Goal: Task Accomplishment & Management: Manage account settings

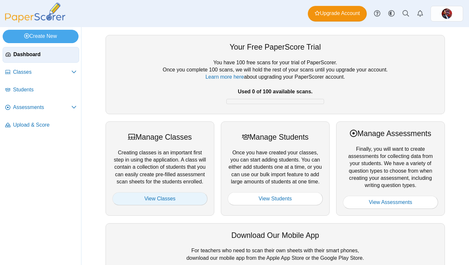
click at [174, 198] on link "View Classes" at bounding box center [159, 198] width 95 height 13
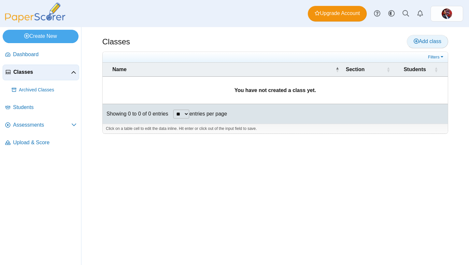
click at [419, 42] on span "Add class" at bounding box center [428, 41] width 28 height 6
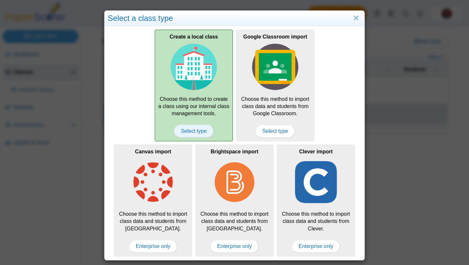
click at [198, 130] on span "Select type" at bounding box center [193, 130] width 39 height 13
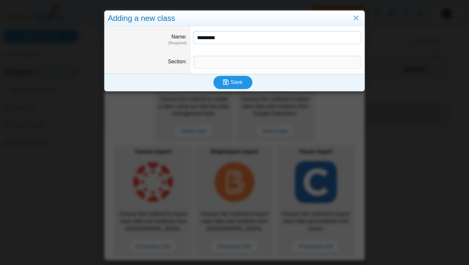
type input "*********"
click at [241, 81] on span "Save" at bounding box center [237, 82] width 12 height 6
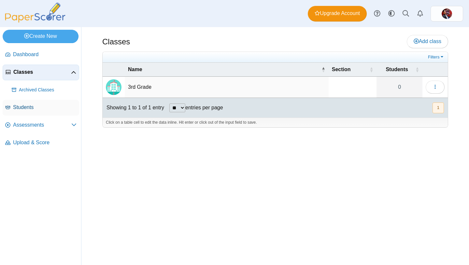
click at [49, 109] on span "Students" at bounding box center [45, 107] width 64 height 7
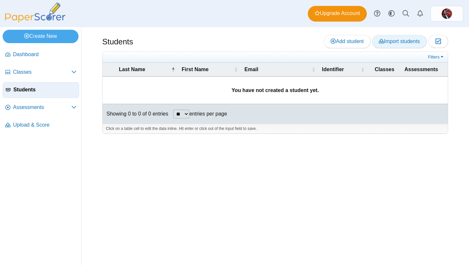
click at [394, 41] on span "Import students" at bounding box center [399, 41] width 41 height 6
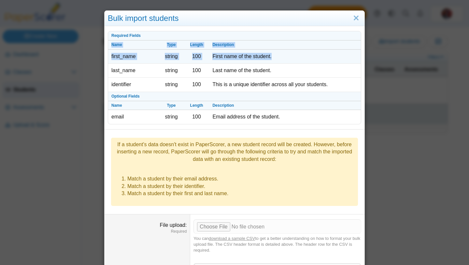
drag, startPoint x: 109, startPoint y: 44, endPoint x: 287, endPoint y: 58, distance: 178.8
click at [287, 58] on tbody "Required Fields Name Type Length Description first_name string 100 First name o…" at bounding box center [234, 77] width 253 height 93
copy tbody "Name Type Length Description first_name string 100 First name of the student."
click at [287, 58] on td "First name of the student." at bounding box center [285, 57] width 152 height 14
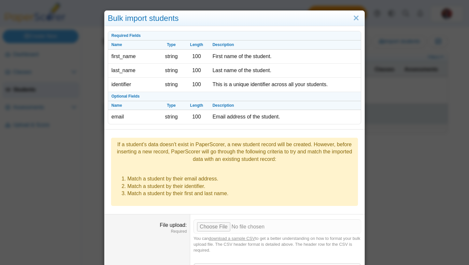
scroll to position [40, 0]
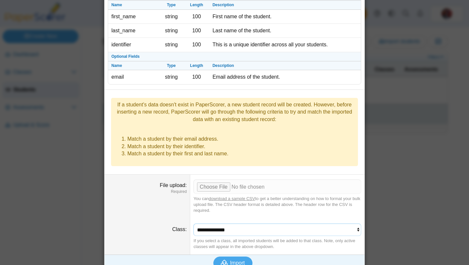
click at [220, 223] on select "**********" at bounding box center [278, 229] width 168 height 12
select select "**********"
click at [194, 223] on select "**********" at bounding box center [278, 229] width 168 height 12
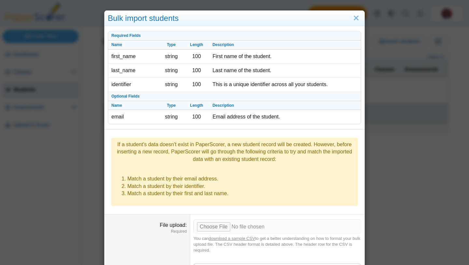
click at [248, 236] on link "download a sample CSV" at bounding box center [232, 238] width 46 height 5
click at [222, 219] on input "File upload" at bounding box center [278, 226] width 168 height 14
type input "**********"
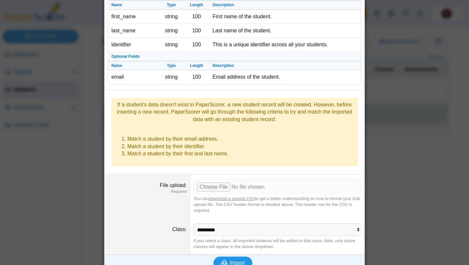
click at [241, 260] on span "Import" at bounding box center [237, 263] width 15 height 6
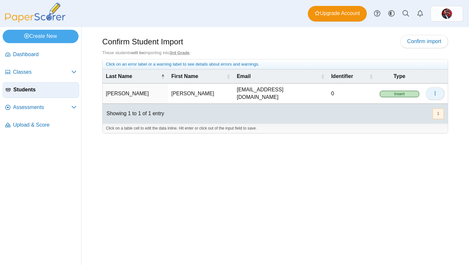
click at [439, 91] on button "button" at bounding box center [435, 93] width 19 height 13
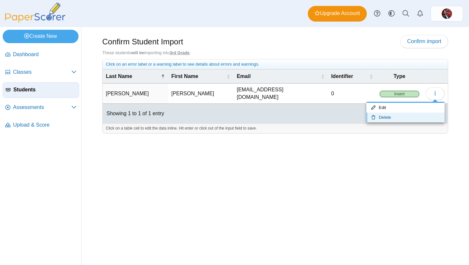
click at [404, 116] on link "Delete" at bounding box center [406, 117] width 78 height 10
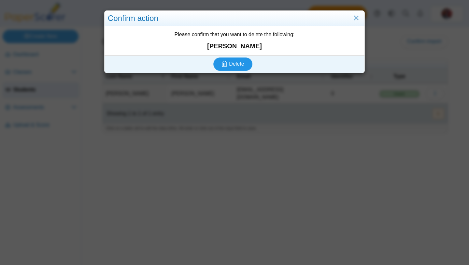
click at [240, 68] on button "Delete" at bounding box center [232, 63] width 39 height 13
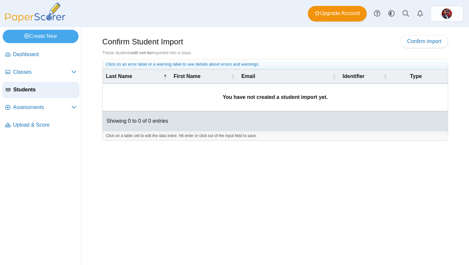
click at [28, 90] on span "Students" at bounding box center [44, 89] width 63 height 7
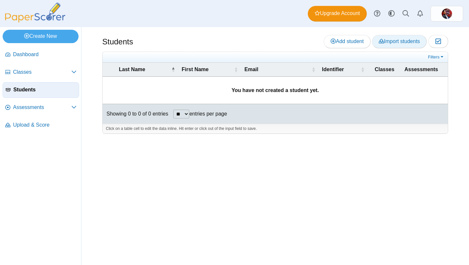
click at [396, 42] on span "Import students" at bounding box center [399, 41] width 41 height 6
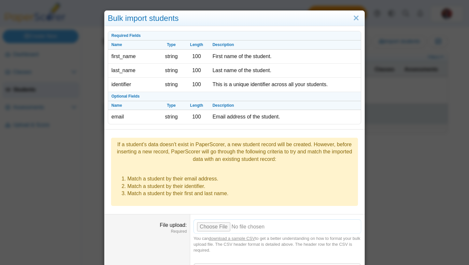
click at [218, 219] on input "File upload" at bounding box center [278, 226] width 168 height 14
type input "**********"
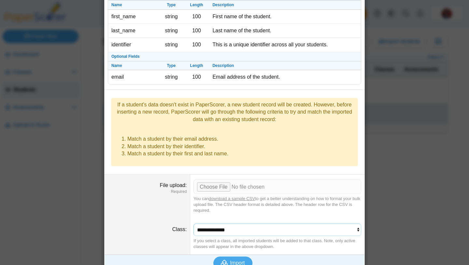
click at [243, 223] on select "**********" at bounding box center [278, 229] width 168 height 12
select select "**********"
click at [194, 223] on select "**********" at bounding box center [278, 229] width 168 height 12
click at [235, 260] on span "Import" at bounding box center [237, 263] width 15 height 6
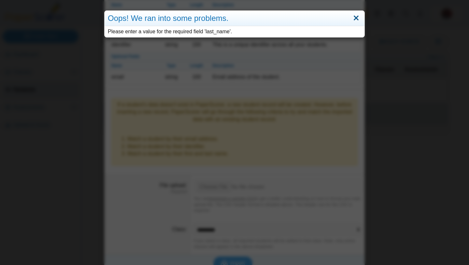
click at [358, 20] on link "Close" at bounding box center [356, 18] width 10 height 11
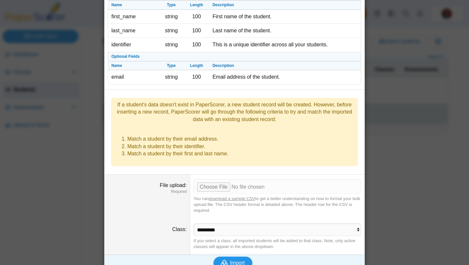
click at [237, 260] on span "Import" at bounding box center [237, 263] width 15 height 6
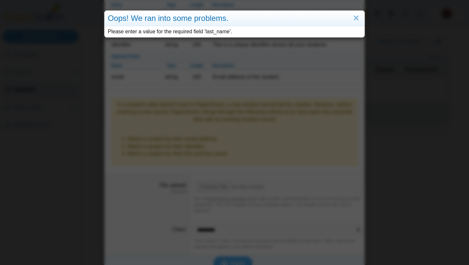
click at [240, 113] on div "Oops! We ran into some problems. Please enter a value for the required field 'l…" at bounding box center [234, 132] width 469 height 265
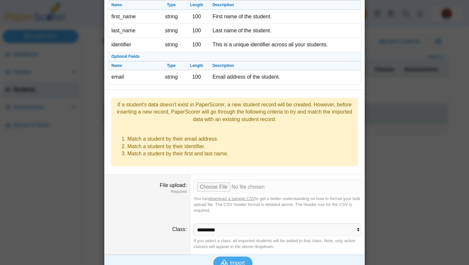
click at [95, 130] on div "Bulk import students Required Fields Name Type Length Description first_name st…" at bounding box center [234, 132] width 469 height 265
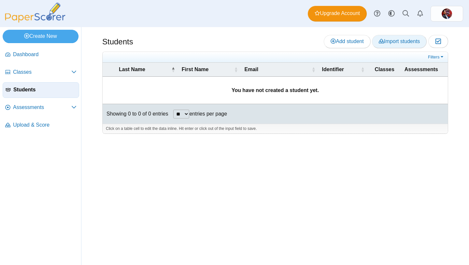
click at [398, 37] on link "Import students" at bounding box center [399, 41] width 55 height 13
select select "**********"
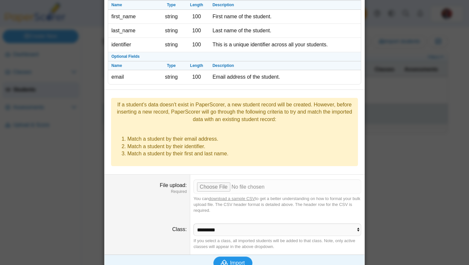
click at [233, 260] on span "Import" at bounding box center [237, 263] width 15 height 6
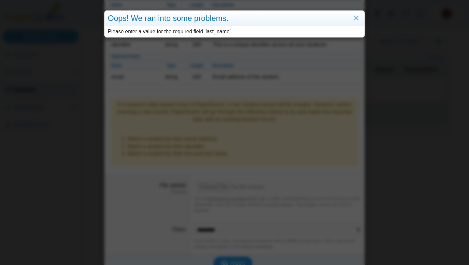
click at [233, 253] on div "Oops! We ran into some problems. Please enter a value for the required field 'l…" at bounding box center [234, 132] width 469 height 265
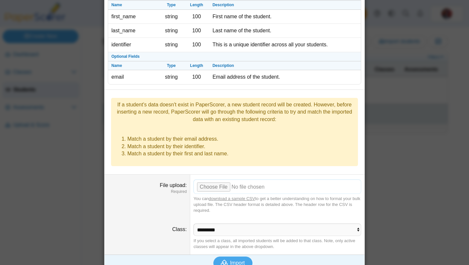
click at [222, 179] on input "File upload" at bounding box center [278, 186] width 168 height 14
click at [230, 256] on button "Import" at bounding box center [232, 262] width 39 height 13
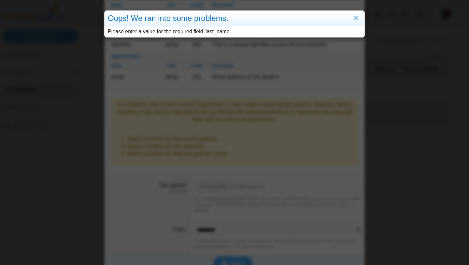
click at [240, 123] on div "Oops! We ran into some problems. Please enter a value for the required field 'l…" at bounding box center [234, 132] width 469 height 265
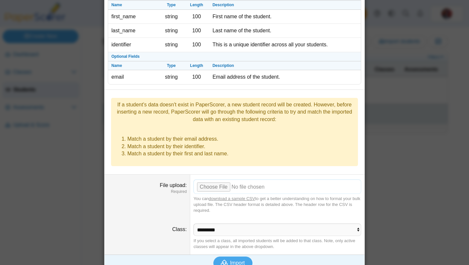
click at [205, 179] on input "File upload" at bounding box center [278, 186] width 168 height 14
type input "**********"
click at [226, 259] on use "submit" at bounding box center [224, 262] width 7 height 6
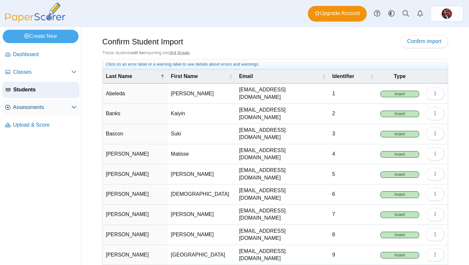
click at [33, 109] on span "Assessments" at bounding box center [42, 107] width 58 height 7
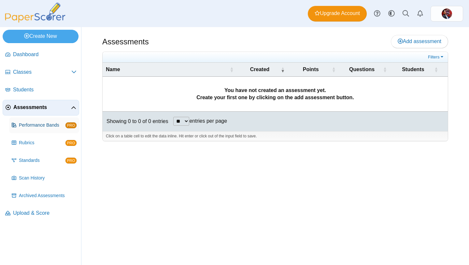
click at [37, 125] on span "Performance Bands" at bounding box center [42, 125] width 47 height 7
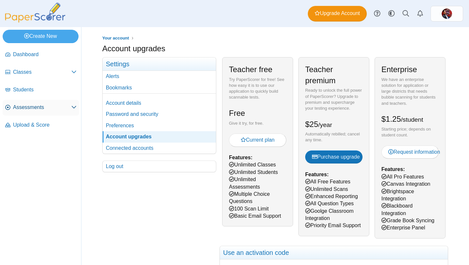
click at [31, 110] on span "Assessments" at bounding box center [42, 107] width 58 height 7
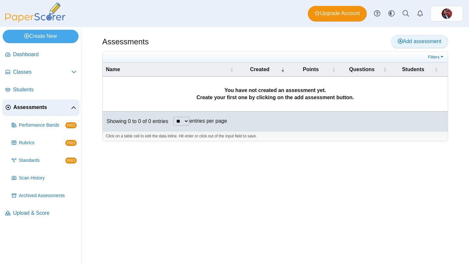
click at [402, 44] on link "Add assessment" at bounding box center [419, 41] width 57 height 13
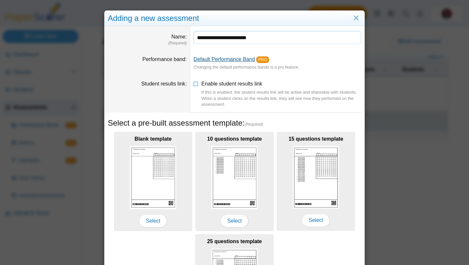
type input "**********"
click at [219, 62] on link "Default Performance Band" at bounding box center [225, 59] width 62 height 6
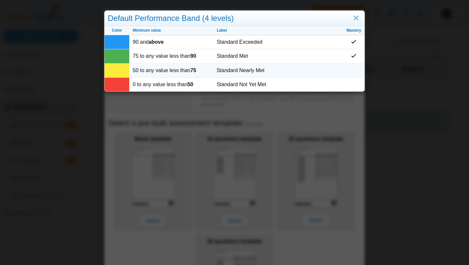
click at [350, 71] on td at bounding box center [353, 71] width 21 height 14
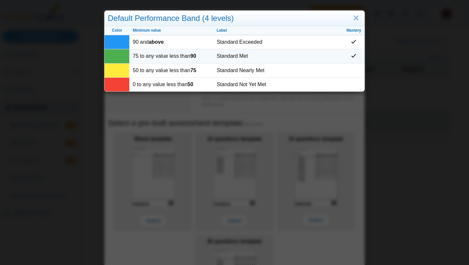
click at [354, 58] on icon at bounding box center [353, 55] width 5 height 5
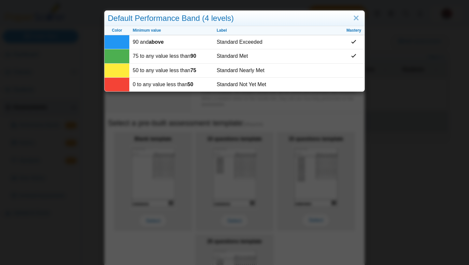
click at [332, 105] on div "Default Performance Band (4 levels) Color Minimum value Label Mastery 90 and ab…" at bounding box center [234, 132] width 469 height 265
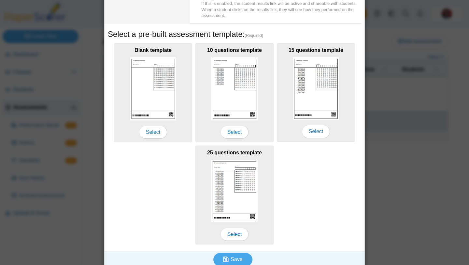
scroll to position [95, 0]
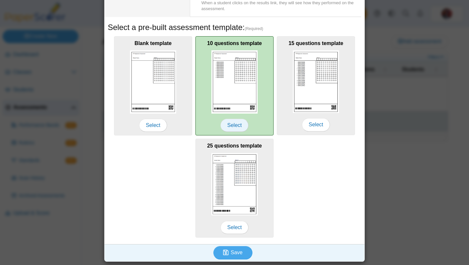
click at [240, 127] on span "Select" at bounding box center [235, 125] width 28 height 13
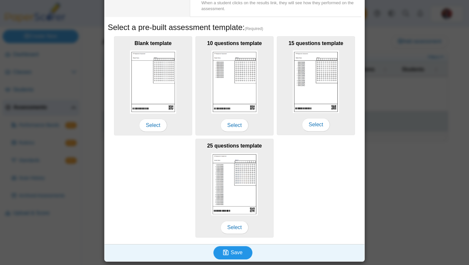
click at [232, 251] on span "Save" at bounding box center [237, 252] width 12 height 6
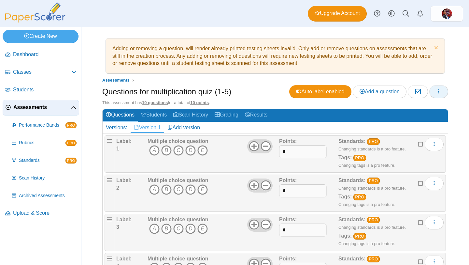
click at [442, 91] on button "button" at bounding box center [439, 91] width 19 height 13
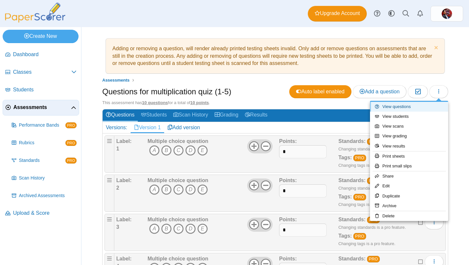
click at [423, 109] on link "View questions" at bounding box center [409, 107] width 78 height 10
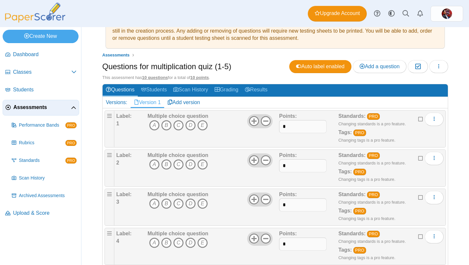
scroll to position [42, 0]
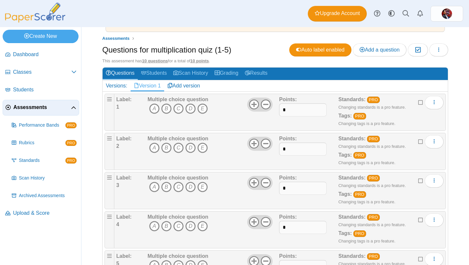
click at [161, 98] on b "Multiple choice question" at bounding box center [178, 99] width 61 height 6
click at [123, 72] on link "Questions" at bounding box center [120, 73] width 35 height 12
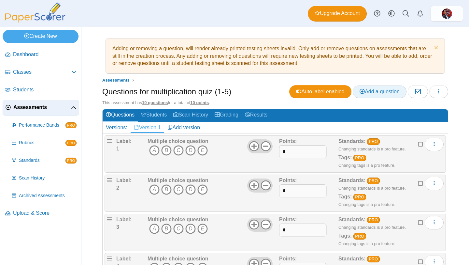
click at [379, 91] on span "Add a question" at bounding box center [380, 92] width 40 height 6
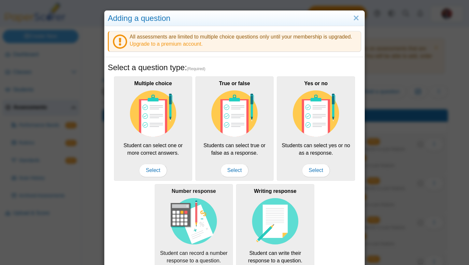
click at [194, 219] on img at bounding box center [194, 221] width 46 height 46
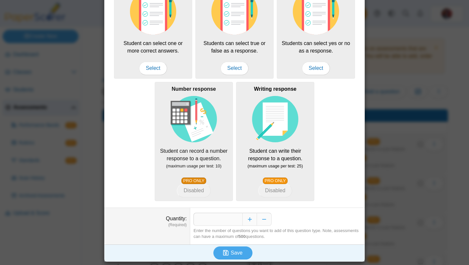
click at [193, 179] on link "PRO ONLY" at bounding box center [194, 180] width 25 height 7
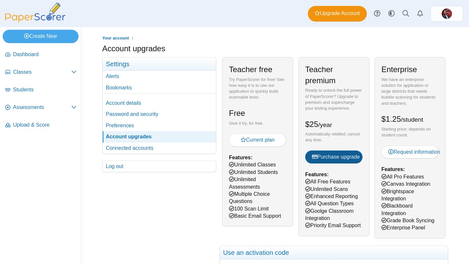
click at [329, 159] on span "Purchase upgrade" at bounding box center [336, 157] width 48 height 6
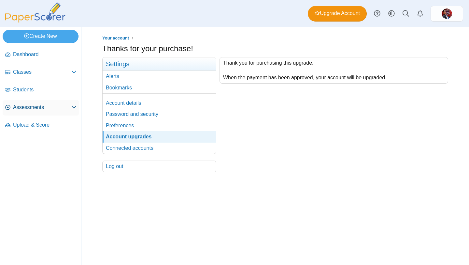
click at [40, 107] on span "Assessments" at bounding box center [42, 107] width 58 height 7
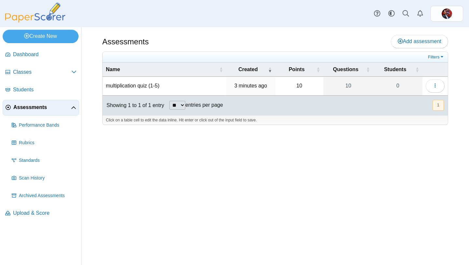
click at [136, 86] on td "multiplication quiz (1-5)" at bounding box center [165, 86] width 124 height 19
click at [382, 133] on div "Assessments Add assessment 10 0" at bounding box center [275, 146] width 388 height 238
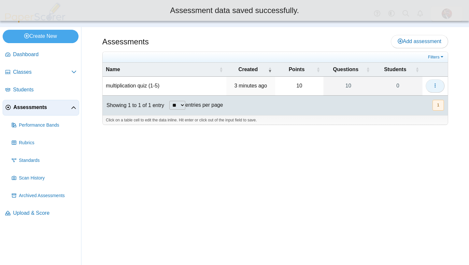
click at [433, 86] on icon "button" at bounding box center [435, 85] width 5 height 5
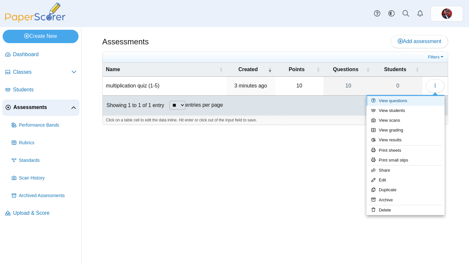
click at [407, 102] on link "View questions" at bounding box center [406, 101] width 78 height 10
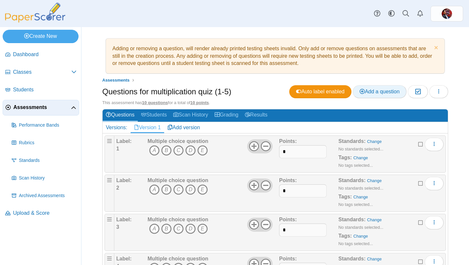
click at [387, 93] on span "Add a question" at bounding box center [380, 92] width 40 height 6
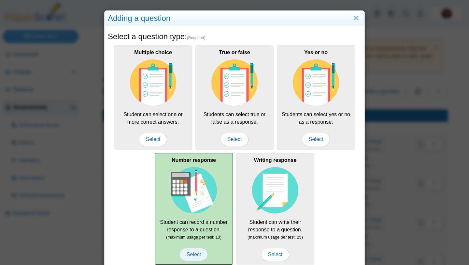
click at [197, 253] on span "Select" at bounding box center [194, 254] width 28 height 13
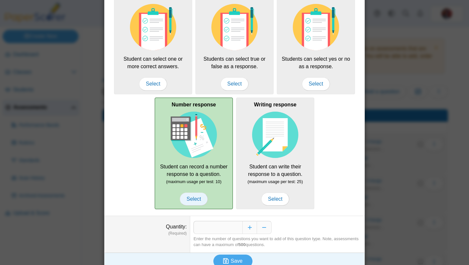
scroll to position [64, 0]
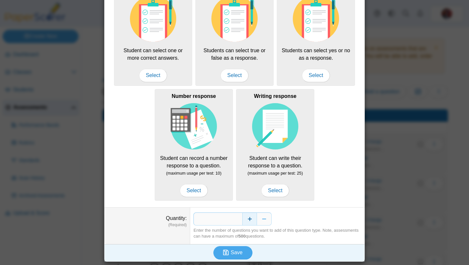
click at [250, 219] on button "Increase" at bounding box center [249, 218] width 15 height 13
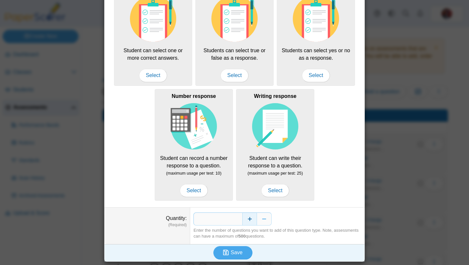
click at [250, 219] on button "Increase" at bounding box center [249, 218] width 15 height 13
type input "**"
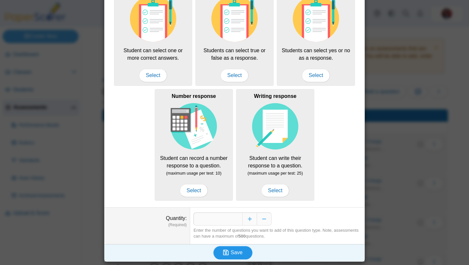
click at [229, 255] on icon "submit" at bounding box center [226, 252] width 7 height 7
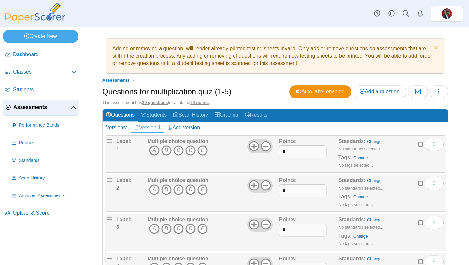
click at [155, 150] on icon "A" at bounding box center [154, 150] width 10 height 10
click at [167, 189] on icon "B" at bounding box center [166, 189] width 10 height 10
click at [155, 227] on icon "A" at bounding box center [154, 228] width 10 height 10
click at [436, 48] on link "Dismiss notice" at bounding box center [436, 48] width 6 height 7
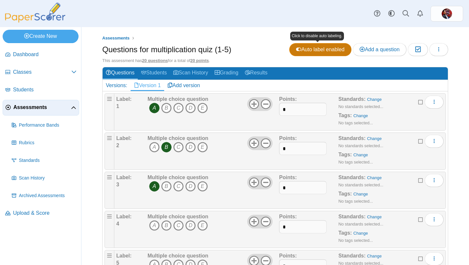
click at [297, 49] on icon at bounding box center [298, 49] width 5 height 5
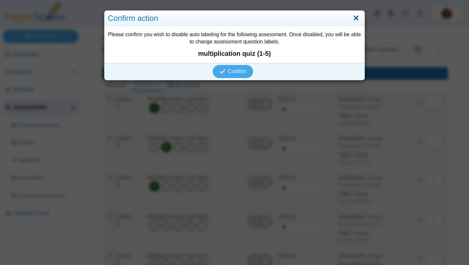
click at [355, 19] on link "Close" at bounding box center [356, 18] width 10 height 11
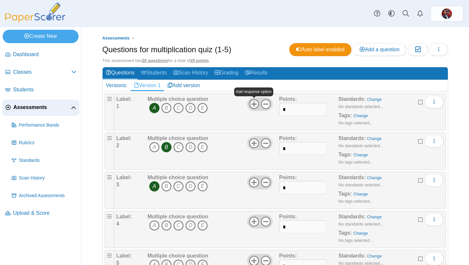
click at [255, 104] on use at bounding box center [254, 104] width 10 height 10
click at [267, 106] on icon at bounding box center [266, 104] width 10 height 10
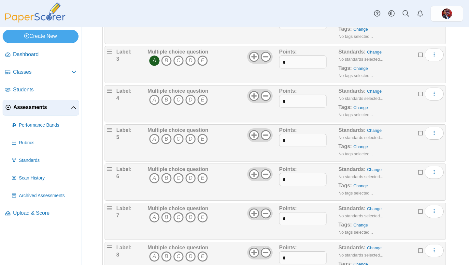
scroll to position [129, 0]
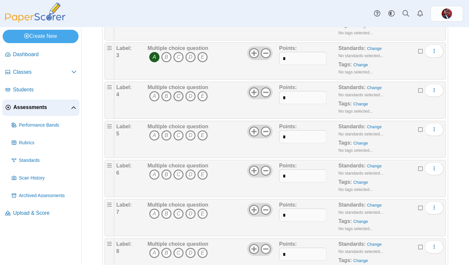
click at [176, 98] on icon "C" at bounding box center [178, 96] width 10 height 10
click at [166, 134] on icon "B" at bounding box center [166, 135] width 10 height 10
click at [190, 174] on icon "D" at bounding box center [190, 174] width 10 height 10
click at [179, 212] on icon "C" at bounding box center [178, 213] width 10 height 10
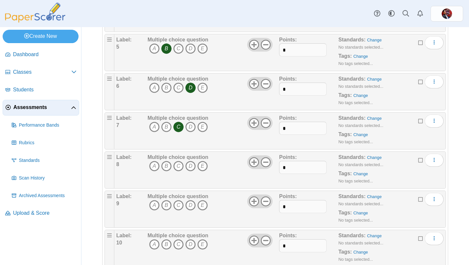
scroll to position [223, 0]
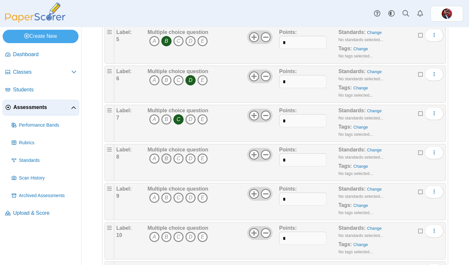
click at [168, 163] on icon "B" at bounding box center [166, 158] width 10 height 10
click at [204, 198] on icon "E" at bounding box center [202, 197] width 10 height 10
click at [179, 236] on icon "C" at bounding box center [178, 236] width 10 height 10
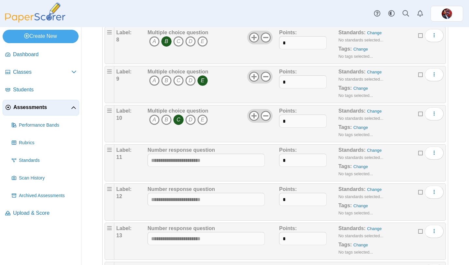
scroll to position [343, 0]
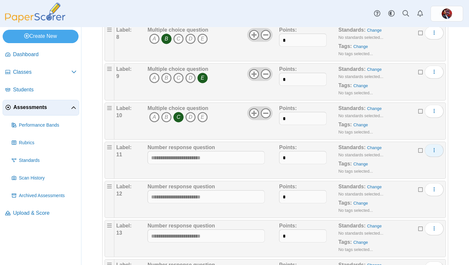
click at [436, 150] on icon "More options" at bounding box center [434, 149] width 5 height 5
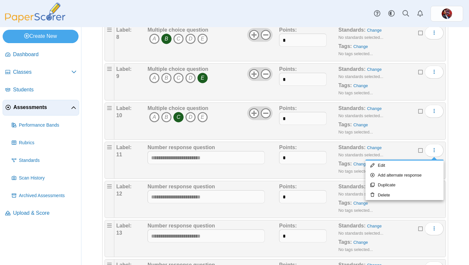
click at [400, 139] on div "Label: 10 Multiple choice question A B C D E Points:" at bounding box center [280, 120] width 332 height 37
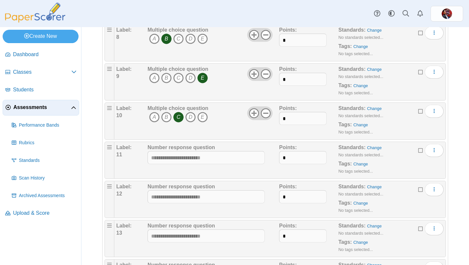
click at [420, 150] on icon at bounding box center [420, 149] width 5 height 5
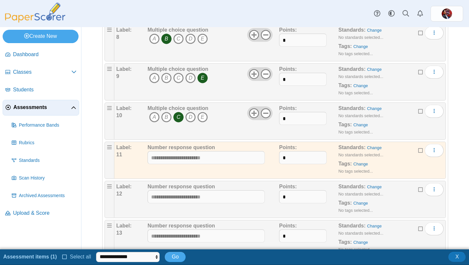
click at [421, 190] on icon at bounding box center [420, 188] width 5 height 5
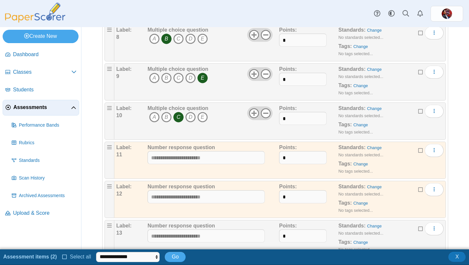
click at [419, 228] on icon at bounding box center [420, 228] width 5 height 5
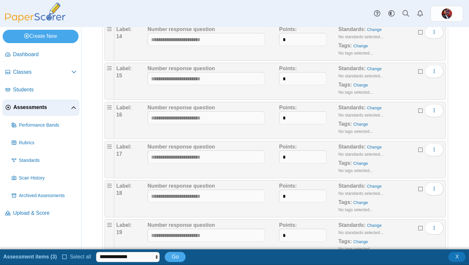
scroll to position [579, 0]
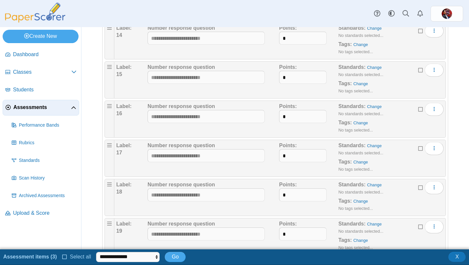
click at [420, 31] on icon at bounding box center [420, 30] width 5 height 5
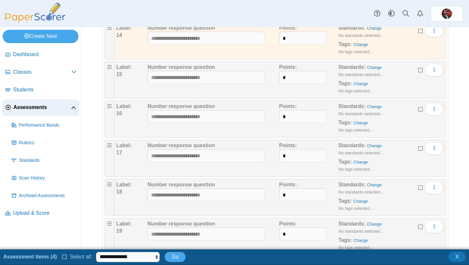
click at [420, 70] on icon at bounding box center [420, 69] width 5 height 5
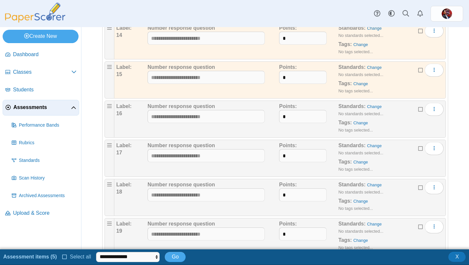
click at [421, 109] on icon at bounding box center [420, 108] width 5 height 5
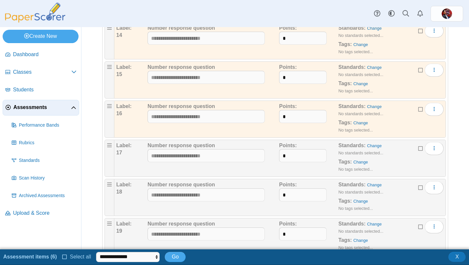
click at [420, 149] on icon at bounding box center [420, 147] width 5 height 5
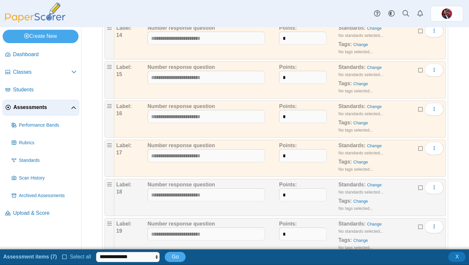
click at [420, 189] on icon at bounding box center [420, 186] width 5 height 5
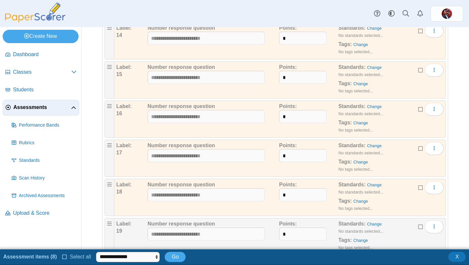
click at [421, 226] on icon at bounding box center [420, 226] width 5 height 5
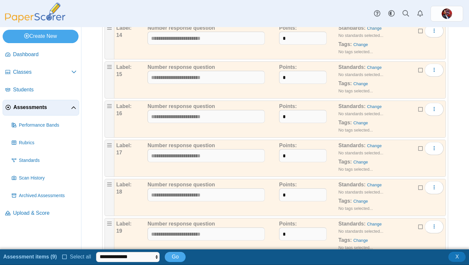
scroll to position [640, 0]
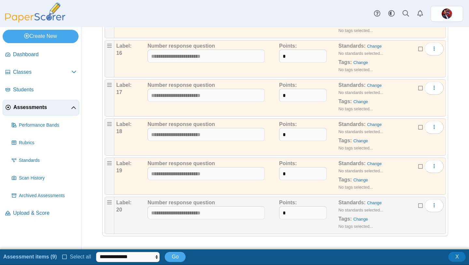
click at [420, 207] on icon at bounding box center [420, 204] width 5 height 5
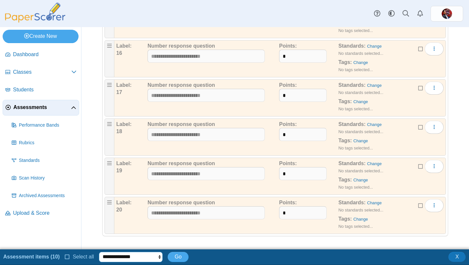
click at [145, 252] on select "**********" at bounding box center [131, 257] width 64 height 10
select select "******"
click at [99, 252] on select "**********" at bounding box center [131, 257] width 64 height 10
click at [181, 259] on span "Go" at bounding box center [178, 257] width 7 height 6
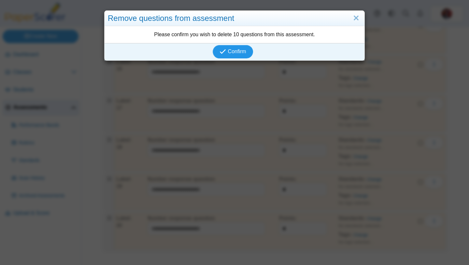
scroll to position [624, 0]
click at [234, 47] on button "Confirm" at bounding box center [233, 51] width 40 height 13
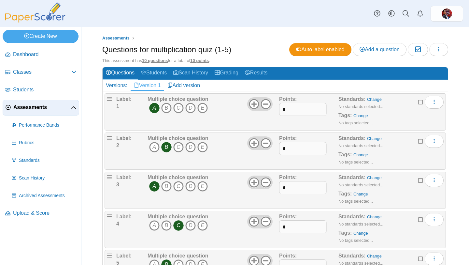
click at [92, 109] on div "Assessments Questions for multiplication quiz (1-5) Auto label enabled Add a qu…" at bounding box center [275, 146] width 388 height 238
click at [153, 73] on link "Students" at bounding box center [154, 73] width 32 height 12
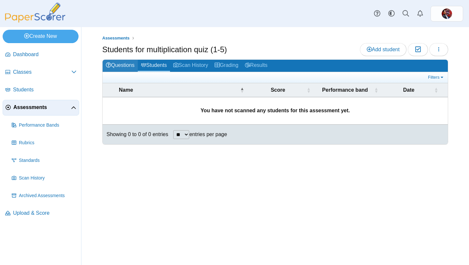
click at [130, 66] on link "Questions" at bounding box center [120, 66] width 35 height 12
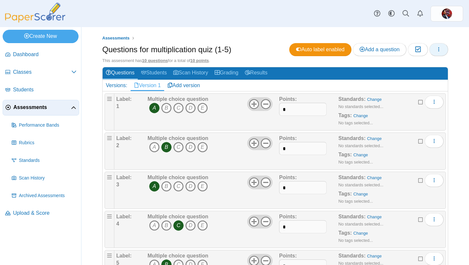
click at [443, 46] on button "button" at bounding box center [439, 49] width 19 height 13
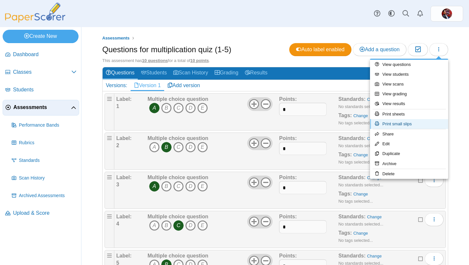
click at [409, 122] on link "Print small slips" at bounding box center [409, 124] width 78 height 10
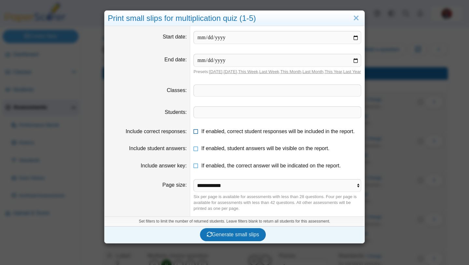
type input "**********"
click at [222, 96] on span at bounding box center [277, 90] width 167 height 11
click at [216, 118] on span at bounding box center [277, 112] width 167 height 11
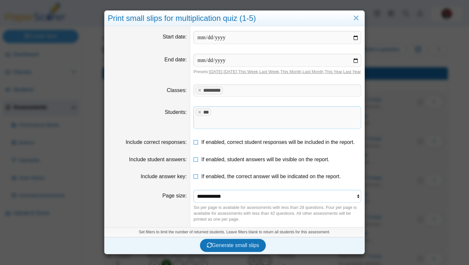
click at [228, 190] on select "**********" at bounding box center [278, 196] width 168 height 12
click at [194, 190] on select "**********" at bounding box center [278, 196] width 168 height 12
click at [216, 194] on select "**********" at bounding box center [278, 196] width 168 height 12
select select "**********"
click at [194, 190] on select "**********" at bounding box center [278, 196] width 168 height 12
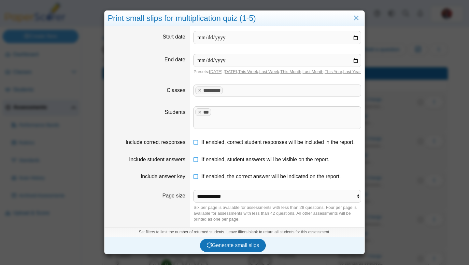
click at [146, 212] on dt "Page size" at bounding box center [148, 206] width 86 height 42
click at [226, 242] on span "Generate small slips" at bounding box center [233, 245] width 52 height 6
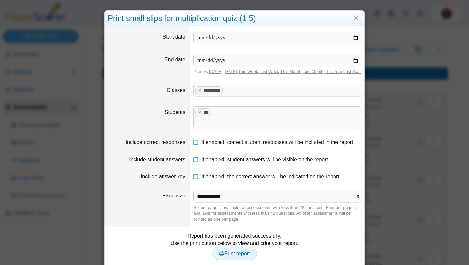
click at [241, 250] on span "Print report" at bounding box center [234, 253] width 31 height 6
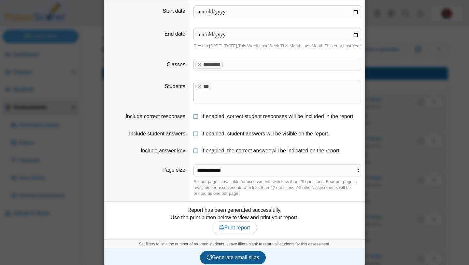
click at [238, 254] on span "Generate small slips" at bounding box center [233, 257] width 52 height 6
click at [242, 225] on span "Print report" at bounding box center [234, 228] width 31 height 6
click at [197, 113] on icon at bounding box center [196, 115] width 5 height 5
click at [196, 130] on icon at bounding box center [196, 132] width 5 height 5
click at [196, 147] on icon at bounding box center [196, 149] width 5 height 5
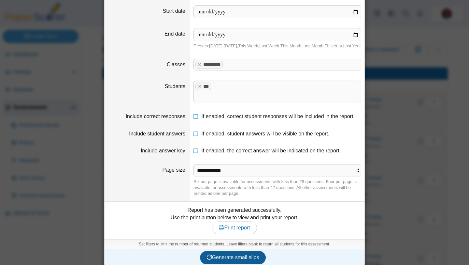
click at [232, 254] on span "Generate small slips" at bounding box center [233, 257] width 52 height 6
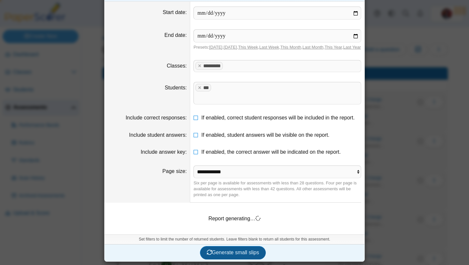
scroll to position [20, 0]
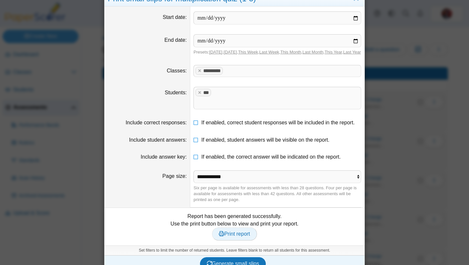
click at [238, 231] on span "Print report" at bounding box center [234, 234] width 31 height 6
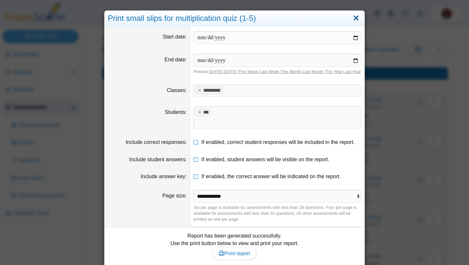
click at [356, 20] on link "Close" at bounding box center [356, 18] width 10 height 11
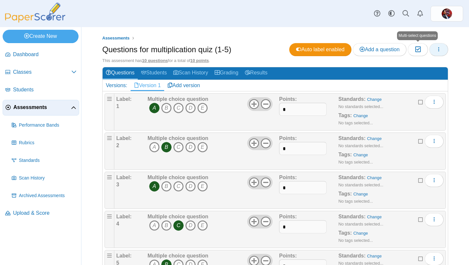
click at [438, 50] on icon "button" at bounding box center [438, 49] width 5 height 5
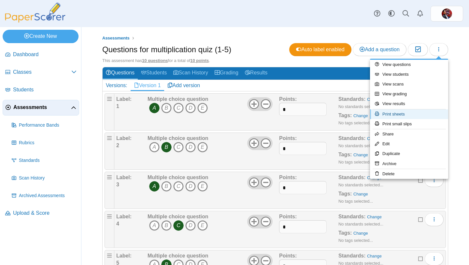
click at [414, 115] on link "Print sheets" at bounding box center [409, 114] width 78 height 10
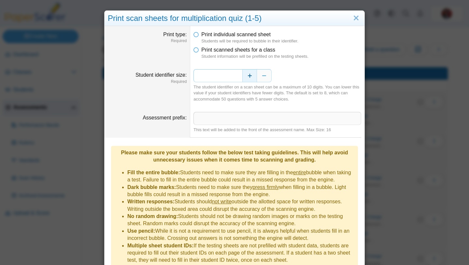
drag, startPoint x: 228, startPoint y: 77, endPoint x: 248, endPoint y: 75, distance: 19.9
click at [248, 75] on div "*" at bounding box center [278, 75] width 168 height 13
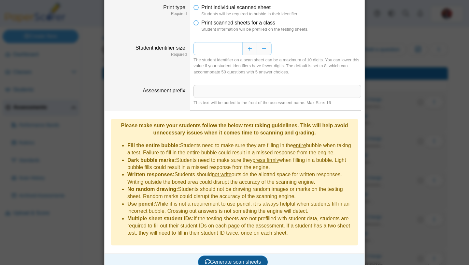
type input "*"
click at [230, 255] on button "Generate scan sheets" at bounding box center [233, 261] width 70 height 13
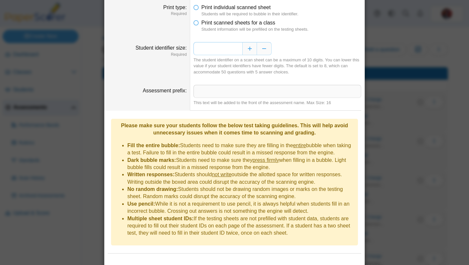
type input "*"
click at [139, 242] on dd "Please make sure your students follow the below test taking guidelines. This wi…" at bounding box center [235, 181] width 260 height 143
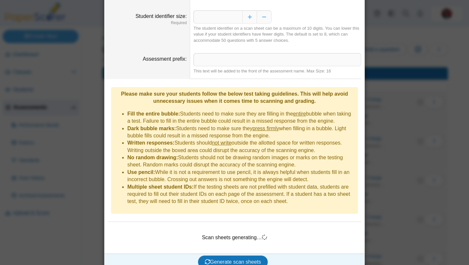
click at [243, 229] on div "Scan sheets generating…" at bounding box center [235, 237] width 254 height 22
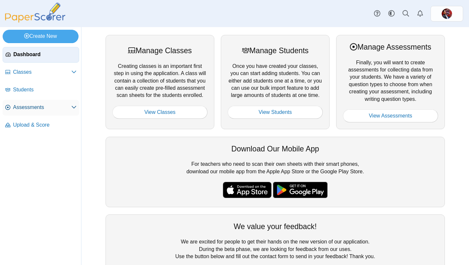
click at [34, 106] on span "Assessments" at bounding box center [42, 107] width 58 height 7
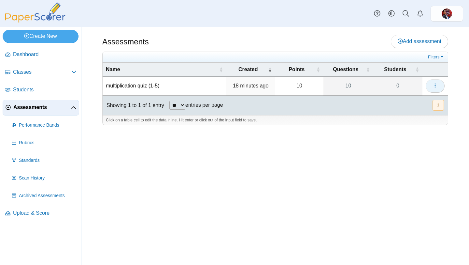
click at [443, 82] on button "button" at bounding box center [435, 85] width 19 height 13
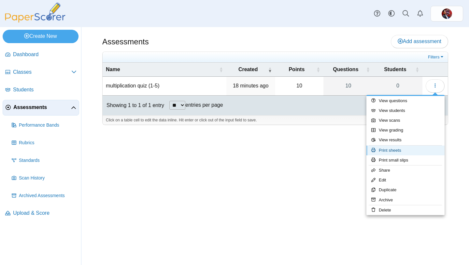
click at [397, 149] on link "Print sheets" at bounding box center [406, 150] width 78 height 10
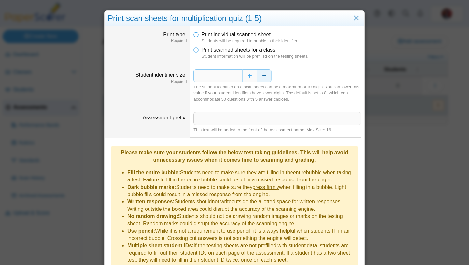
click at [265, 74] on button "Decrease" at bounding box center [264, 75] width 15 height 13
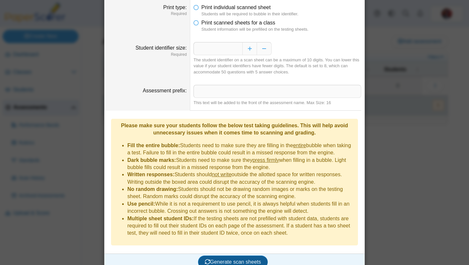
click at [225, 259] on span "Generate scan sheets" at bounding box center [233, 262] width 56 height 6
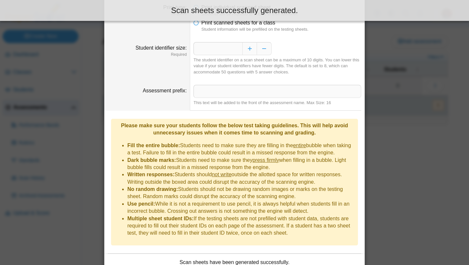
scroll to position [80, 0]
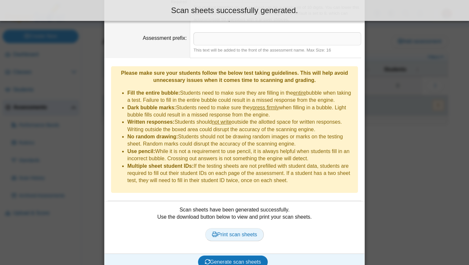
click at [252, 229] on link "Print scan sheets" at bounding box center [234, 234] width 59 height 13
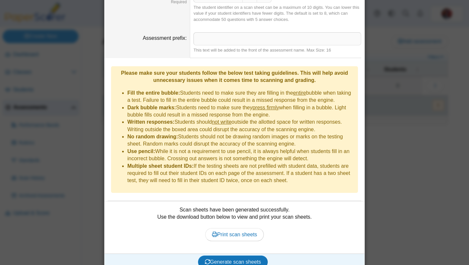
click at [86, 90] on div "**********" at bounding box center [234, 132] width 469 height 265
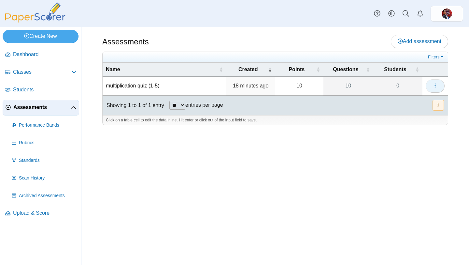
click at [438, 89] on button "button" at bounding box center [435, 85] width 19 height 13
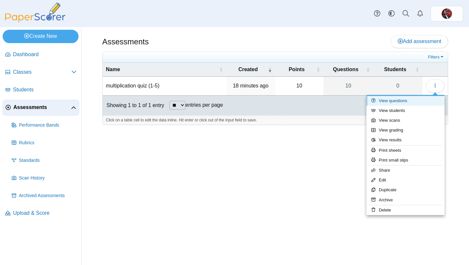
click at [420, 102] on link "View questions" at bounding box center [406, 101] width 78 height 10
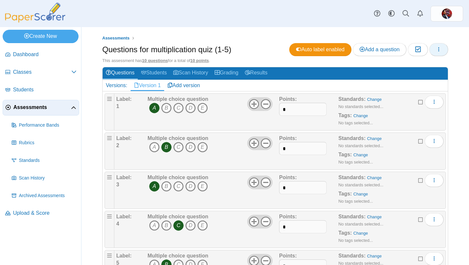
click at [441, 50] on icon "button" at bounding box center [438, 49] width 5 height 5
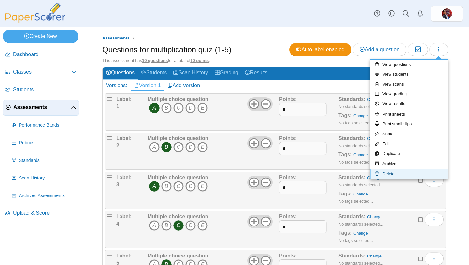
click at [399, 173] on link "Delete" at bounding box center [409, 174] width 78 height 10
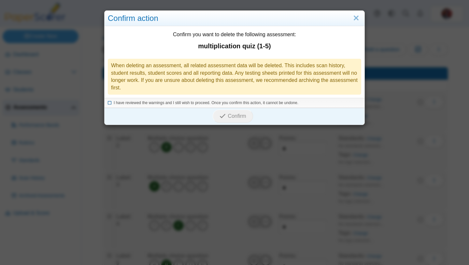
click at [110, 102] on icon at bounding box center [110, 102] width 4 height 4
click at [244, 117] on span "Confirm" at bounding box center [237, 116] width 18 height 6
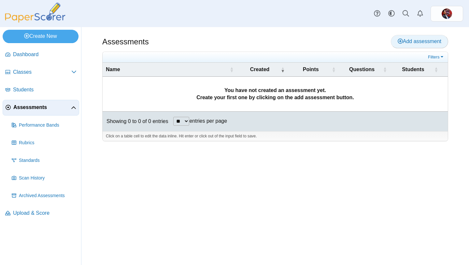
click at [427, 36] on link "Add assessment" at bounding box center [419, 41] width 57 height 13
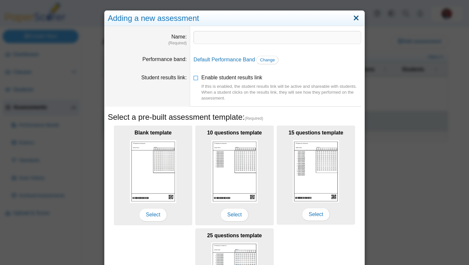
click at [359, 18] on link "Close" at bounding box center [356, 18] width 10 height 11
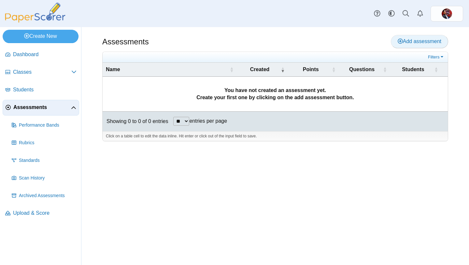
click at [428, 40] on span "Add assessment" at bounding box center [420, 41] width 44 height 6
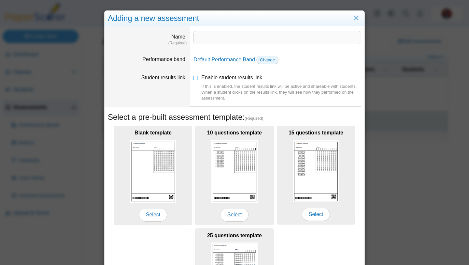
click at [265, 61] on span "Change" at bounding box center [267, 59] width 15 height 5
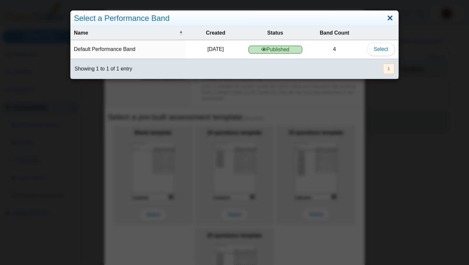
click at [393, 17] on link "Close" at bounding box center [390, 18] width 10 height 11
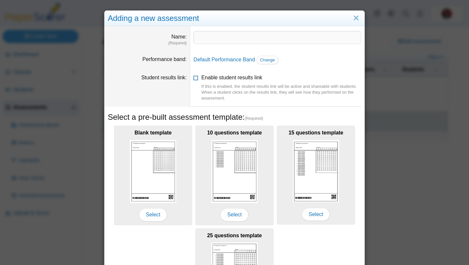
scroll to position [89, 0]
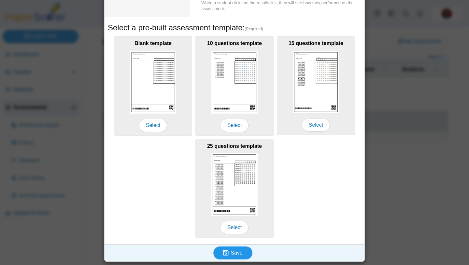
click at [226, 250] on icon "submit" at bounding box center [226, 252] width 6 height 6
type input "**********"
click at [233, 251] on span "Save" at bounding box center [237, 253] width 12 height 6
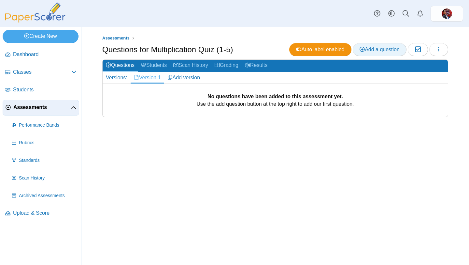
click at [385, 48] on span "Add a question" at bounding box center [380, 50] width 40 height 6
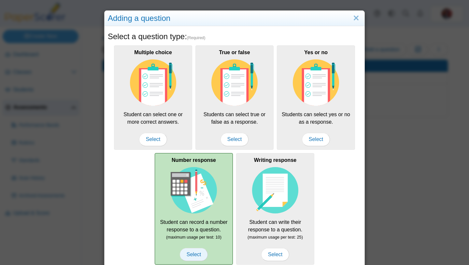
click at [196, 253] on span "Select" at bounding box center [194, 254] width 28 height 13
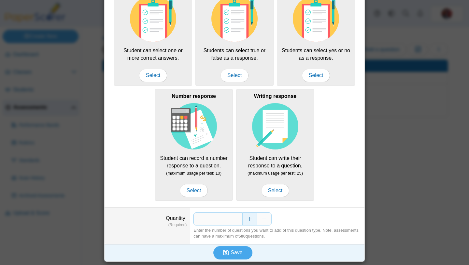
click at [250, 217] on button "Increase" at bounding box center [249, 218] width 15 height 13
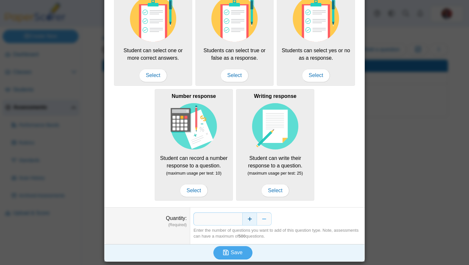
click at [250, 217] on button "Increase" at bounding box center [249, 218] width 15 height 13
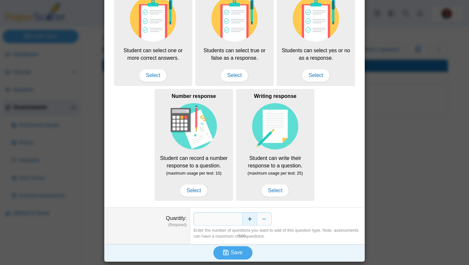
click at [250, 217] on button "Increase" at bounding box center [249, 218] width 15 height 13
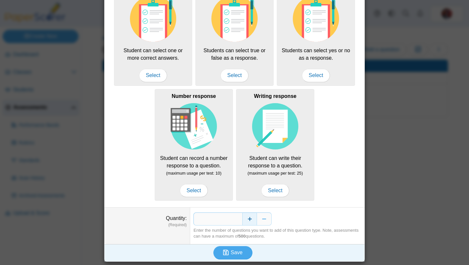
click at [250, 217] on button "Increase" at bounding box center [249, 218] width 15 height 13
click at [236, 257] on button "Save" at bounding box center [232, 252] width 39 height 13
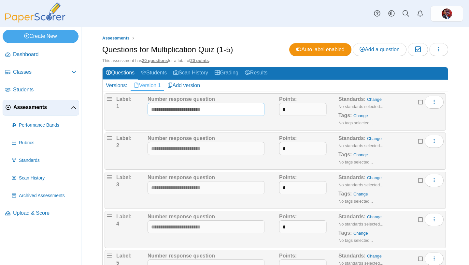
click at [224, 106] on input "text" at bounding box center [206, 109] width 117 height 13
type input "**"
click at [161, 150] on input "text" at bounding box center [206, 148] width 117 height 13
type input "*"
click at [157, 189] on input "text" at bounding box center [206, 187] width 117 height 13
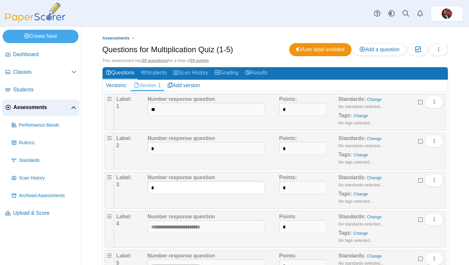
type input "*"
click at [175, 229] on input "text" at bounding box center [206, 226] width 117 height 13
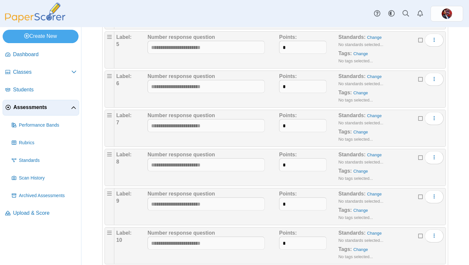
scroll to position [220, 0]
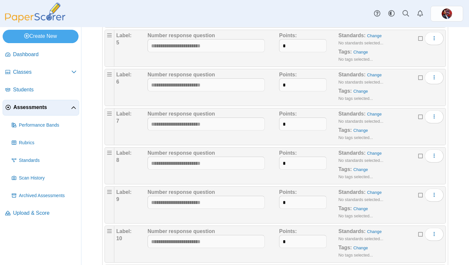
type input "**"
click at [179, 49] on input "text" at bounding box center [206, 45] width 117 height 13
click at [163, 49] on input "text" at bounding box center [206, 45] width 117 height 13
type input "*"
click at [172, 88] on input "text" at bounding box center [206, 84] width 117 height 13
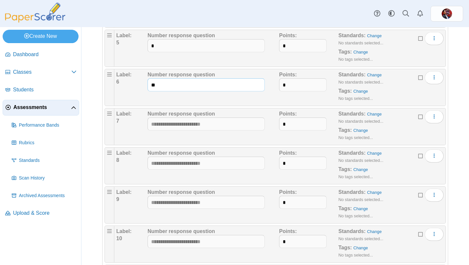
type input "*"
click at [166, 123] on input "text" at bounding box center [206, 123] width 117 height 13
type input "**"
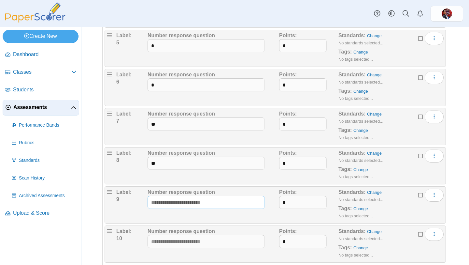
click at [188, 206] on input "text" at bounding box center [206, 202] width 117 height 13
type input "**"
click at [176, 240] on input "text" at bounding box center [206, 241] width 117 height 13
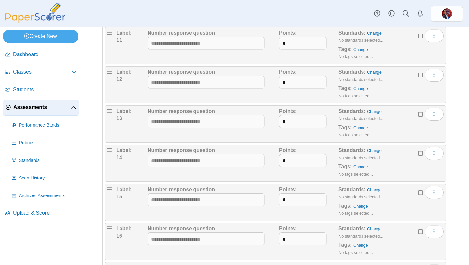
scroll to position [462, 0]
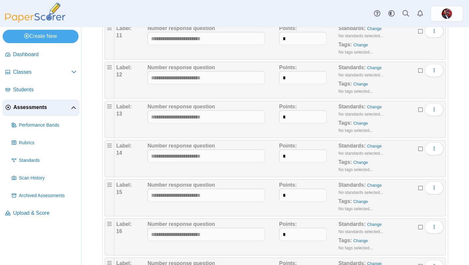
type input "**"
click at [181, 38] on input "text" at bounding box center [206, 38] width 117 height 13
type input "**"
click at [197, 75] on input "text" at bounding box center [206, 77] width 117 height 13
type input "**"
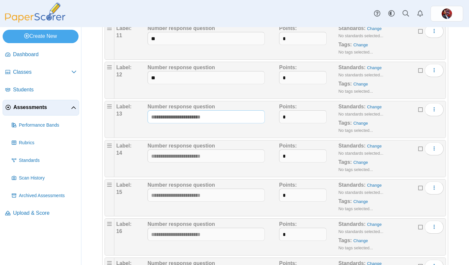
click at [208, 120] on input "text" at bounding box center [206, 116] width 117 height 13
type input "**"
click at [174, 158] on input "text" at bounding box center [206, 155] width 117 height 13
type input "**"
click at [160, 192] on input "text" at bounding box center [206, 194] width 117 height 13
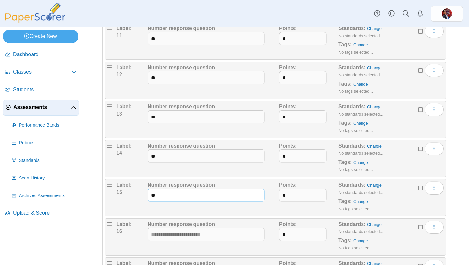
type input "**"
click at [186, 231] on input "text" at bounding box center [206, 233] width 117 height 13
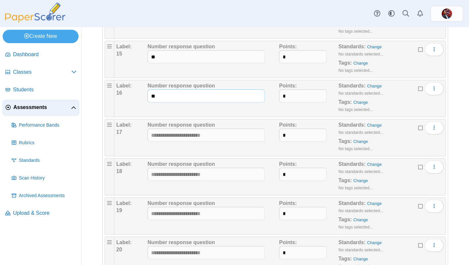
scroll to position [624, 0]
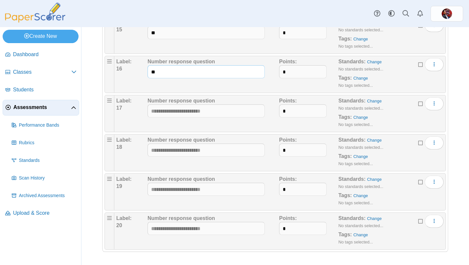
type input "**"
click at [206, 108] on input "text" at bounding box center [206, 110] width 117 height 13
type input "**"
click at [162, 152] on input "text" at bounding box center [206, 149] width 117 height 13
type input "**"
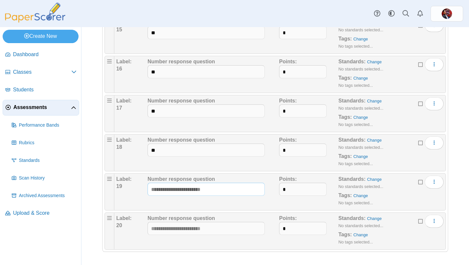
click at [182, 190] on input "text" at bounding box center [206, 188] width 117 height 13
type input "**"
click at [164, 228] on input "text" at bounding box center [206, 228] width 117 height 13
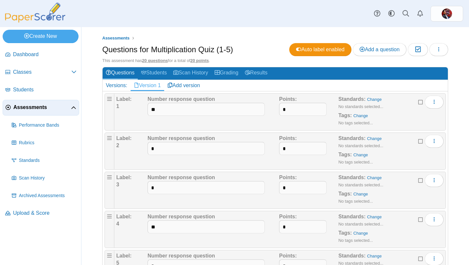
type input "**"
click at [459, 67] on div "Assessments Questions for Multiplication Quiz (1-5) Auto label enabled Add a qu…" at bounding box center [275, 146] width 388 height 238
click at [440, 48] on icon "button" at bounding box center [438, 49] width 5 height 5
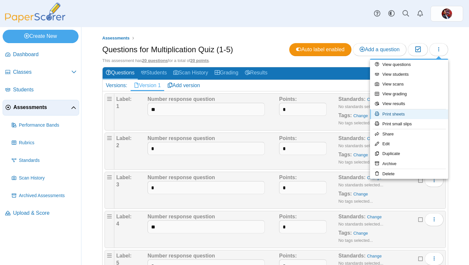
click at [404, 113] on link "Print sheets" at bounding box center [409, 114] width 78 height 10
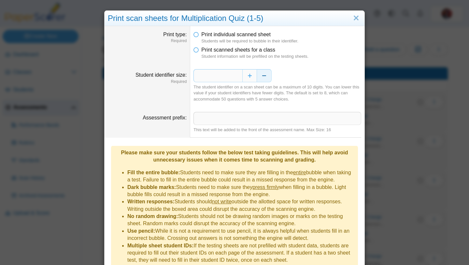
click at [264, 74] on button "Decrease" at bounding box center [264, 75] width 15 height 13
type input "*"
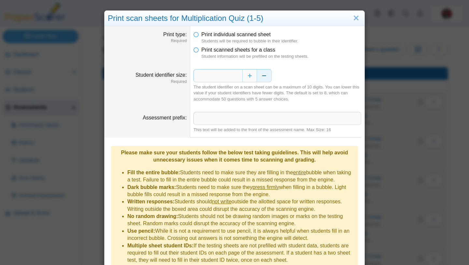
scroll to position [27, 0]
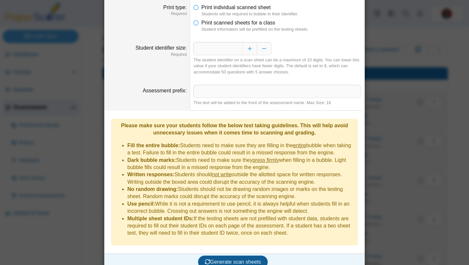
click at [225, 259] on span "Generate scan sheets" at bounding box center [233, 262] width 56 height 6
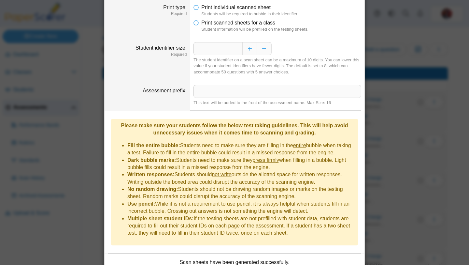
scroll to position [80, 0]
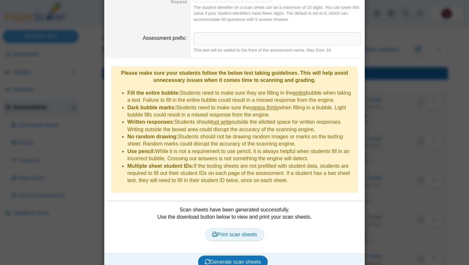
click at [239, 231] on span "Print scan sheets" at bounding box center [234, 234] width 45 height 6
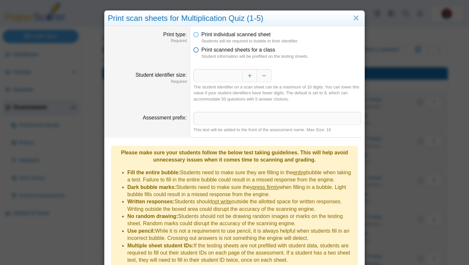
click at [197, 51] on icon at bounding box center [196, 48] width 5 height 5
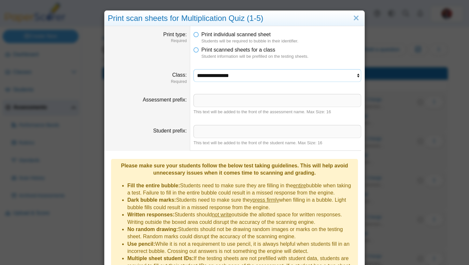
click at [212, 73] on select "**********" at bounding box center [278, 75] width 168 height 12
select select "**********"
click at [194, 69] on select "**********" at bounding box center [278, 75] width 168 height 12
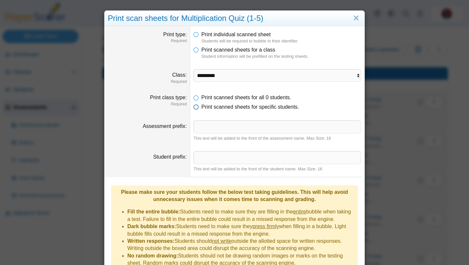
click at [225, 106] on span "Print scanned sheets for specific students." at bounding box center [250, 107] width 98 height 6
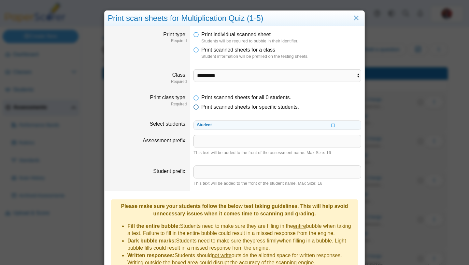
scroll to position [1, 0]
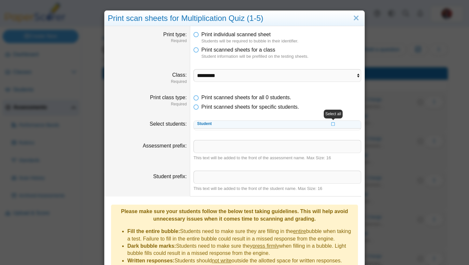
click at [228, 126] on th "Student" at bounding box center [250, 123] width 112 height 9
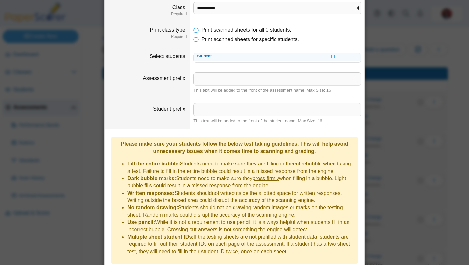
click at [203, 61] on div "Student" at bounding box center [278, 58] width 168 height 10
click at [333, 55] on icon at bounding box center [333, 56] width 4 height 4
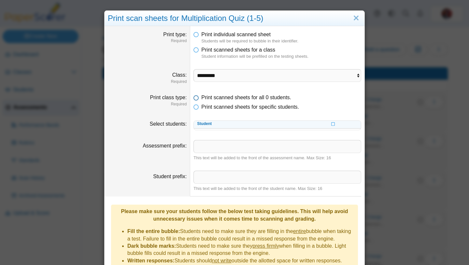
click at [197, 97] on icon at bounding box center [196, 96] width 5 height 5
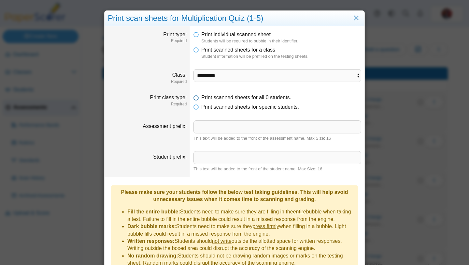
scroll to position [119, 0]
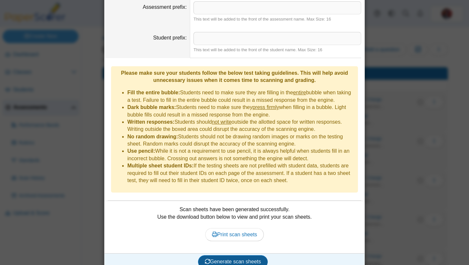
click at [237, 258] on span "Generate scan sheets" at bounding box center [233, 261] width 56 height 6
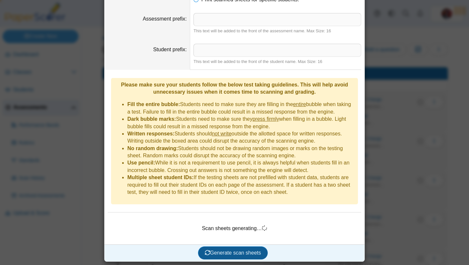
scroll to position [66, 0]
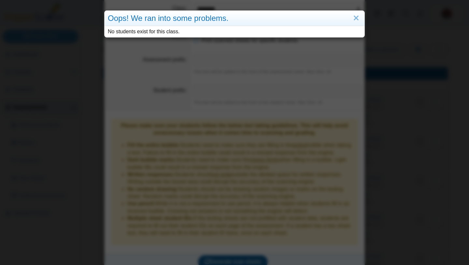
click at [237, 253] on div "Oops! We ran into some problems. No students exist for this class." at bounding box center [234, 132] width 469 height 265
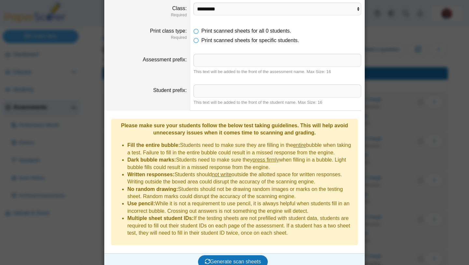
scroll to position [0, 0]
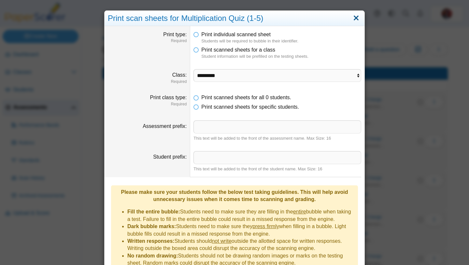
click at [357, 17] on link "Close" at bounding box center [356, 18] width 10 height 11
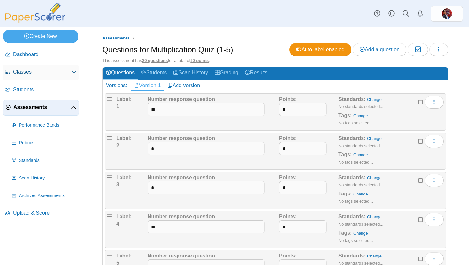
click at [25, 73] on span "Classes" at bounding box center [42, 71] width 58 height 7
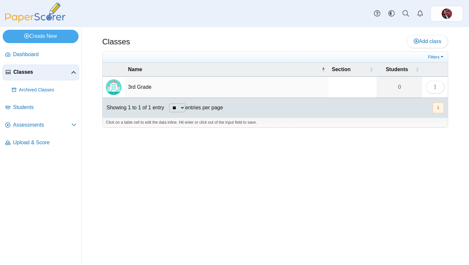
click at [145, 92] on td "3rd Grade" at bounding box center [227, 87] width 204 height 21
click at [440, 85] on button "button" at bounding box center [435, 86] width 19 height 13
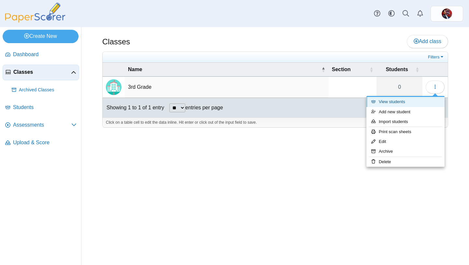
click at [422, 101] on link "View students" at bounding box center [406, 102] width 78 height 10
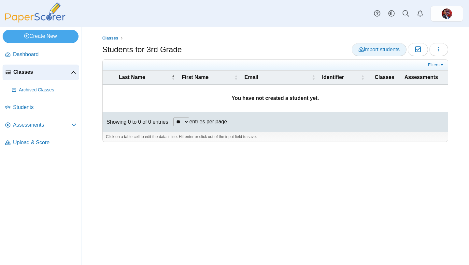
click at [397, 51] on span "Import students" at bounding box center [379, 50] width 41 height 6
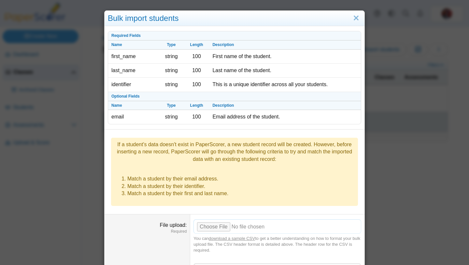
scroll to position [40, 0]
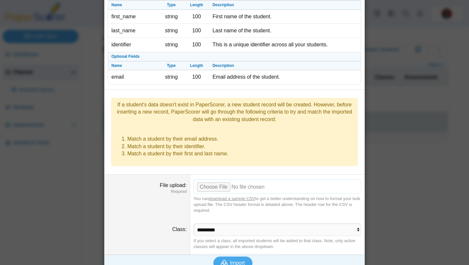
click at [223, 179] on input "File upload" at bounding box center [278, 186] width 168 height 14
type input "**********"
click at [238, 223] on select "**********" at bounding box center [278, 229] width 168 height 12
click at [194, 223] on select "**********" at bounding box center [278, 229] width 168 height 12
click at [236, 256] on button "Import" at bounding box center [232, 262] width 39 height 13
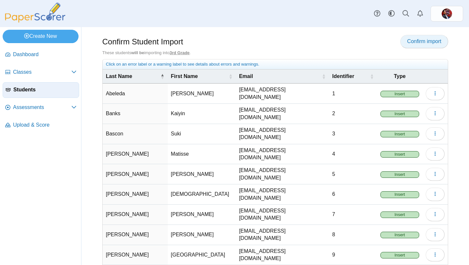
click at [428, 38] on span "Confirm import" at bounding box center [424, 41] width 34 height 6
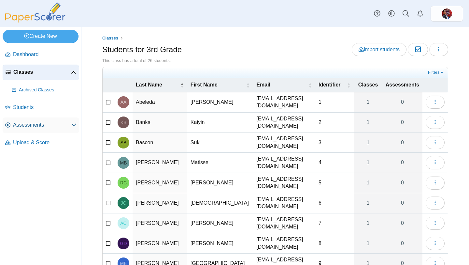
click at [24, 126] on span "Assessments" at bounding box center [42, 124] width 58 height 7
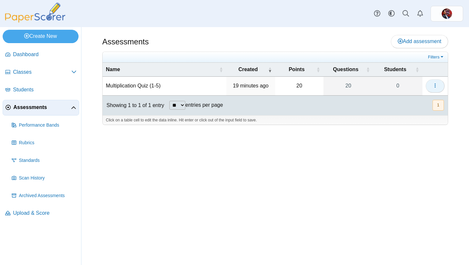
click at [438, 89] on button "button" at bounding box center [435, 85] width 19 height 13
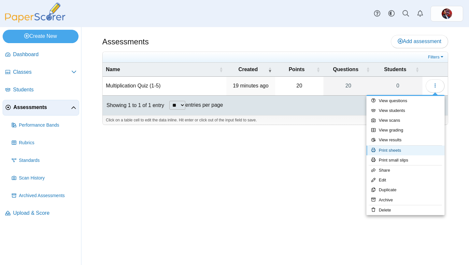
click at [426, 148] on link "Print sheets" at bounding box center [406, 150] width 78 height 10
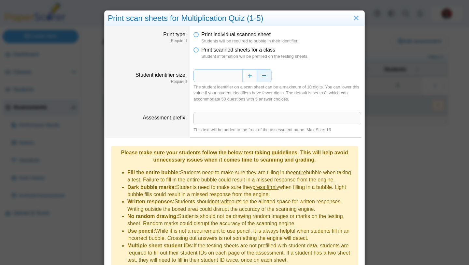
click at [271, 80] on button "Decrease" at bounding box center [264, 75] width 15 height 13
click at [245, 51] on span "Print scanned sheets for a class" at bounding box center [238, 50] width 74 height 6
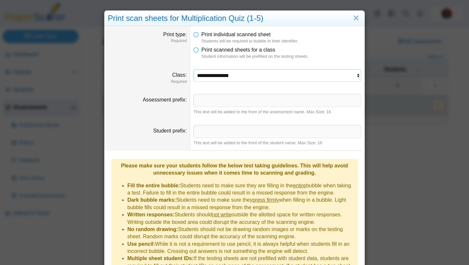
click at [246, 75] on select "**********" at bounding box center [278, 75] width 168 height 12
select select "**********"
click at [194, 69] on select "**********" at bounding box center [278, 75] width 168 height 12
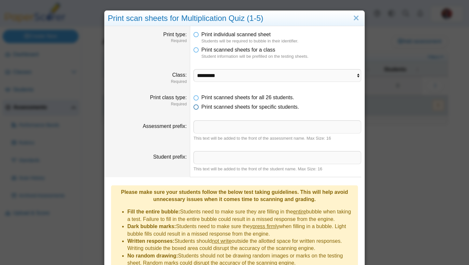
click at [241, 108] on span "Print scanned sheets for specific students." at bounding box center [250, 107] width 98 height 6
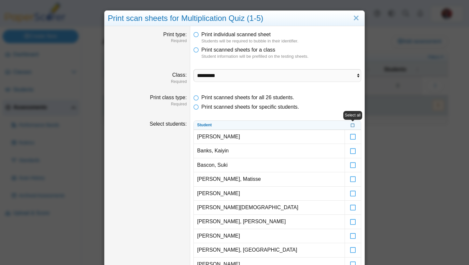
click at [352, 124] on icon at bounding box center [353, 125] width 4 height 4
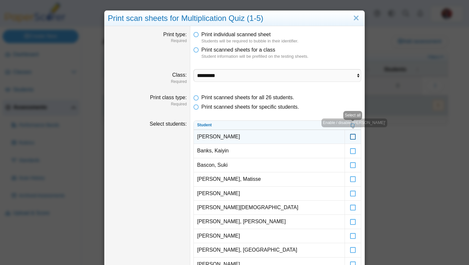
click at [355, 136] on icon at bounding box center [353, 134] width 7 height 6
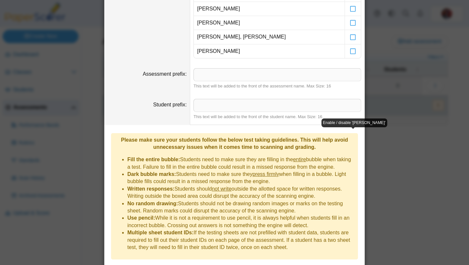
scroll to position [453, 0]
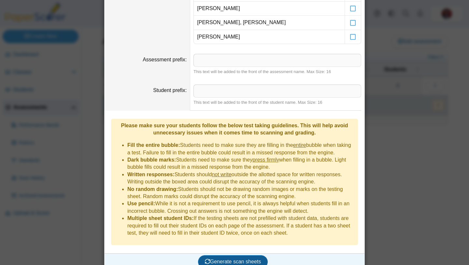
click at [247, 255] on button "Generate scan sheets" at bounding box center [233, 261] width 70 height 13
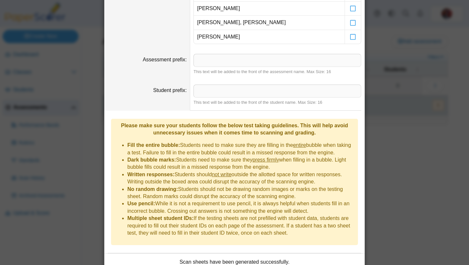
scroll to position [506, 0]
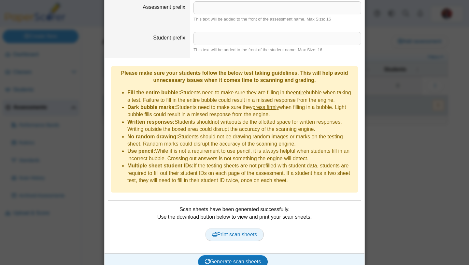
click at [231, 228] on link "Print scan sheets" at bounding box center [234, 234] width 59 height 13
